Goal: Navigation & Orientation: Understand site structure

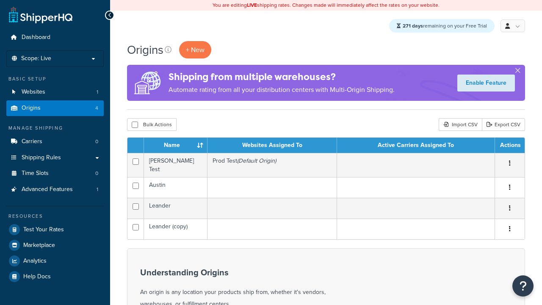
click at [176, 146] on th "Name" at bounding box center [176, 145] width 64 height 15
click at [272, 146] on th "Websites Assigned To" at bounding box center [272, 145] width 130 height 15
click at [416, 146] on th "Active Carriers Assigned To" at bounding box center [416, 145] width 158 height 15
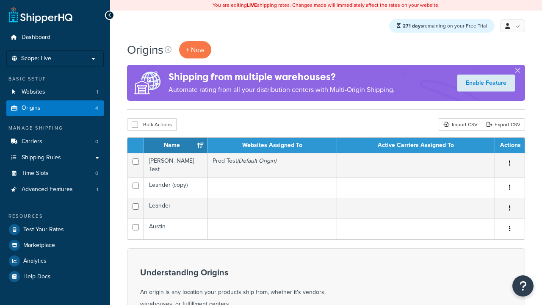
click at [416, 146] on th "Active Carriers Assigned To" at bounding box center [416, 145] width 158 height 15
click at [509, 146] on th "Actions" at bounding box center [510, 145] width 30 height 15
click at [169, 50] on icon at bounding box center [168, 49] width 7 height 7
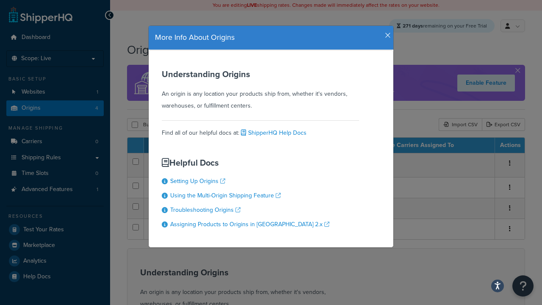
click at [386, 32] on icon "button" at bounding box center [388, 36] width 6 height 8
